Goal: Information Seeking & Learning: Learn about a topic

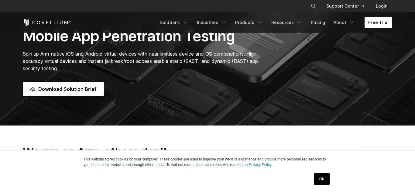
scroll to position [44, 0]
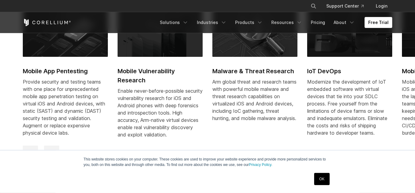
scroll to position [301, 0]
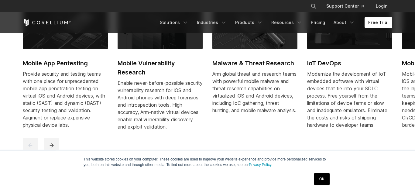
click at [84, 67] on h2 "Mobile App Pentesting" at bounding box center [65, 63] width 85 height 9
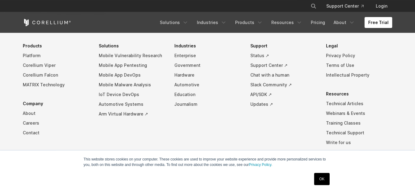
scroll to position [1894, 0]
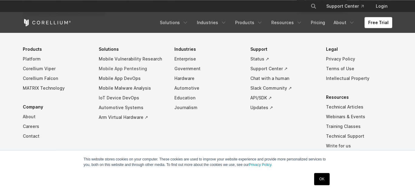
click at [135, 67] on link "Mobile App Pentesting" at bounding box center [132, 69] width 66 height 10
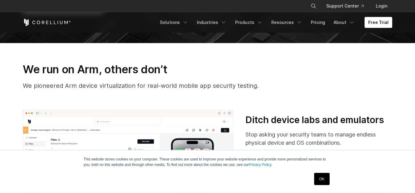
scroll to position [140, 0]
